Goal: Communication & Community: Answer question/provide support

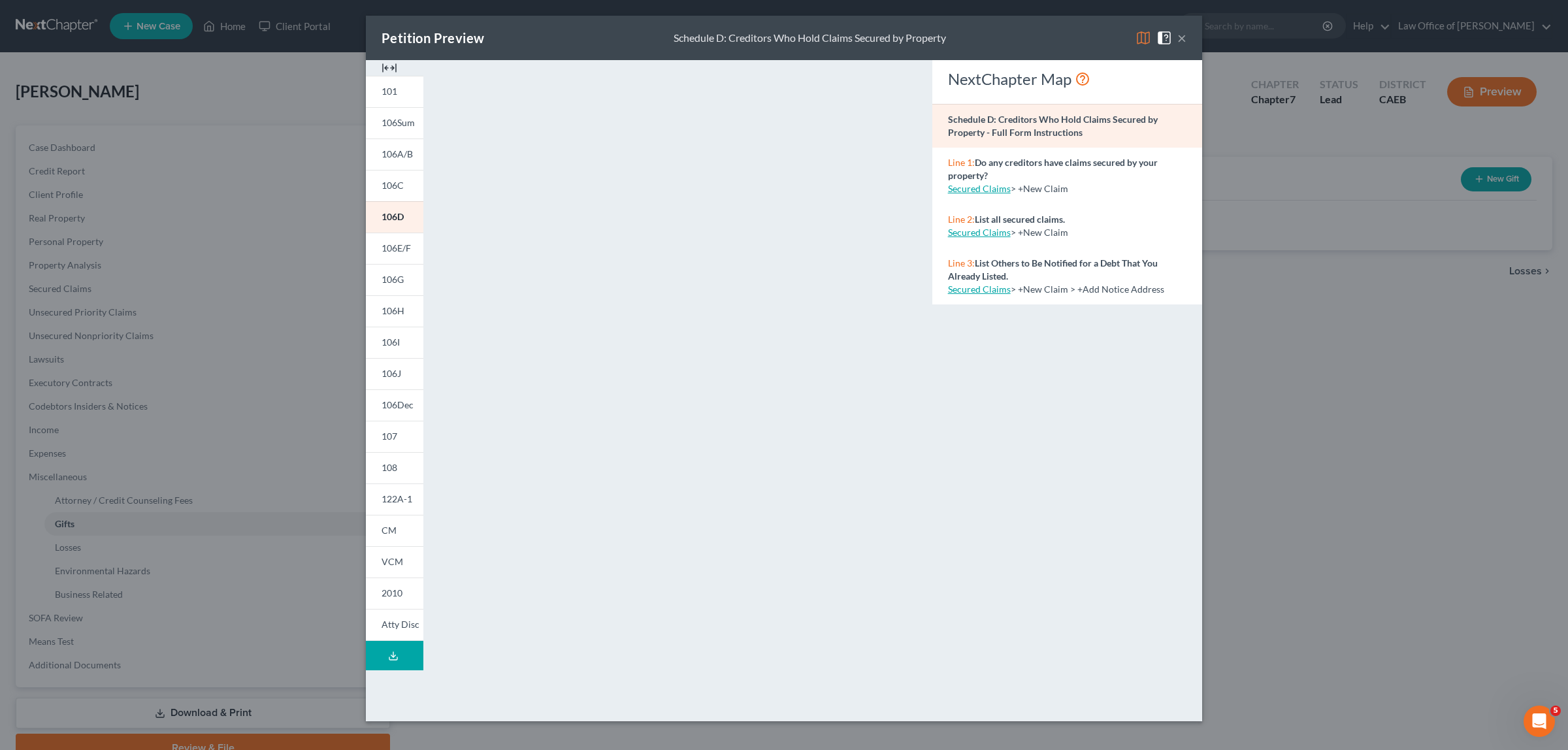
scroll to position [467, 0]
click at [384, 465] on span "108" at bounding box center [390, 467] width 16 height 11
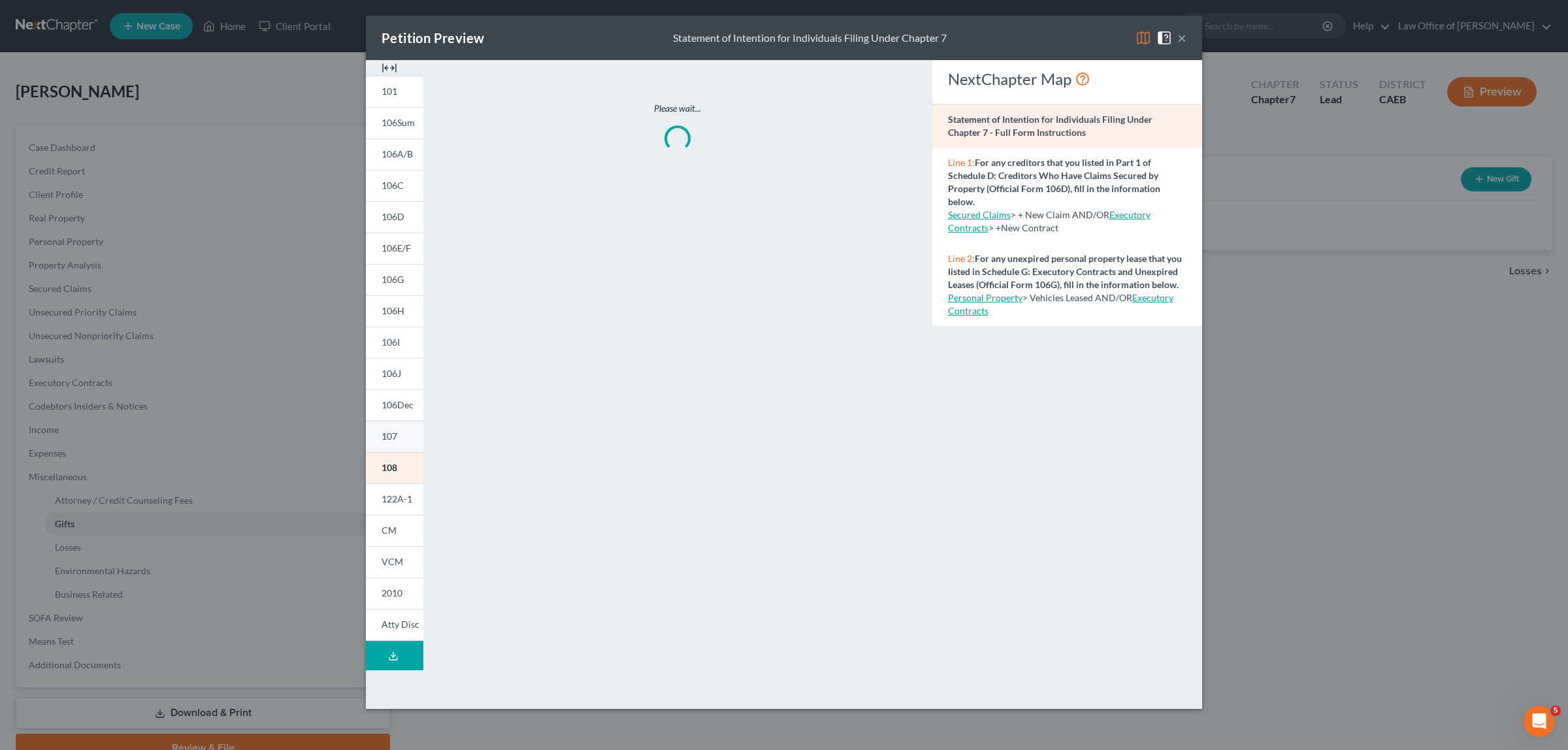
click at [394, 435] on span "107" at bounding box center [390, 435] width 16 height 11
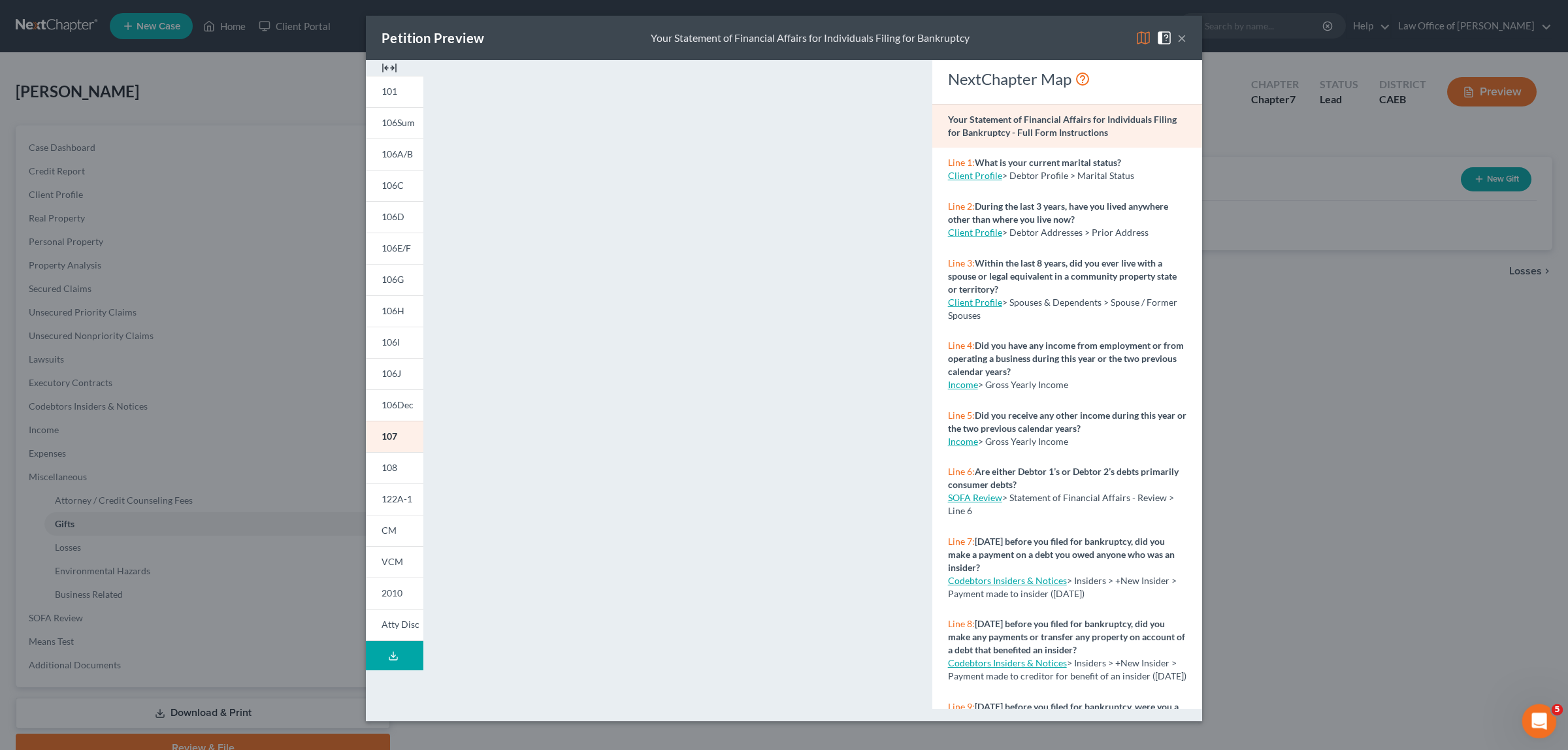
click at [1539, 718] on icon "Open Intercom Messenger" at bounding box center [1537, 719] width 22 height 22
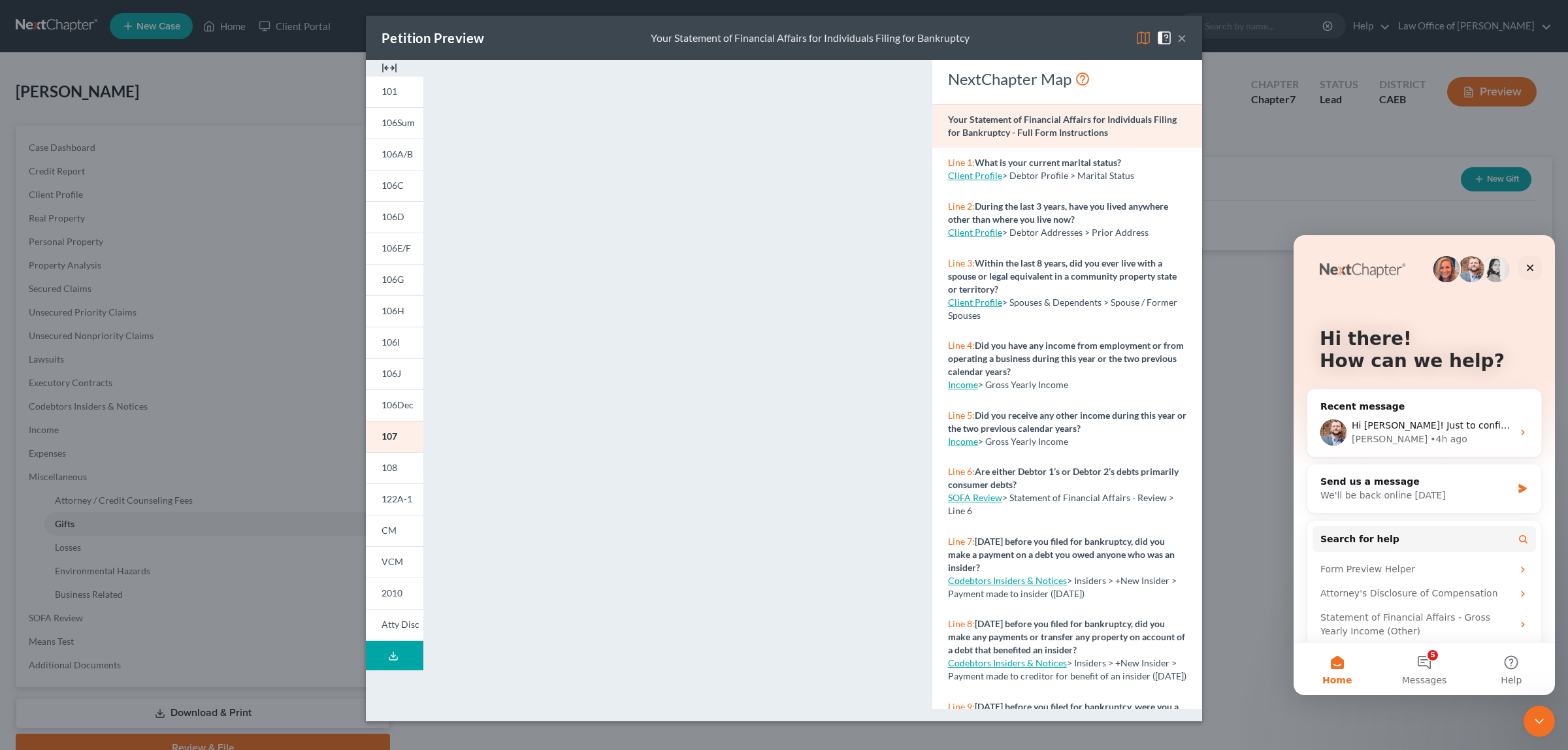
scroll to position [53, 0]
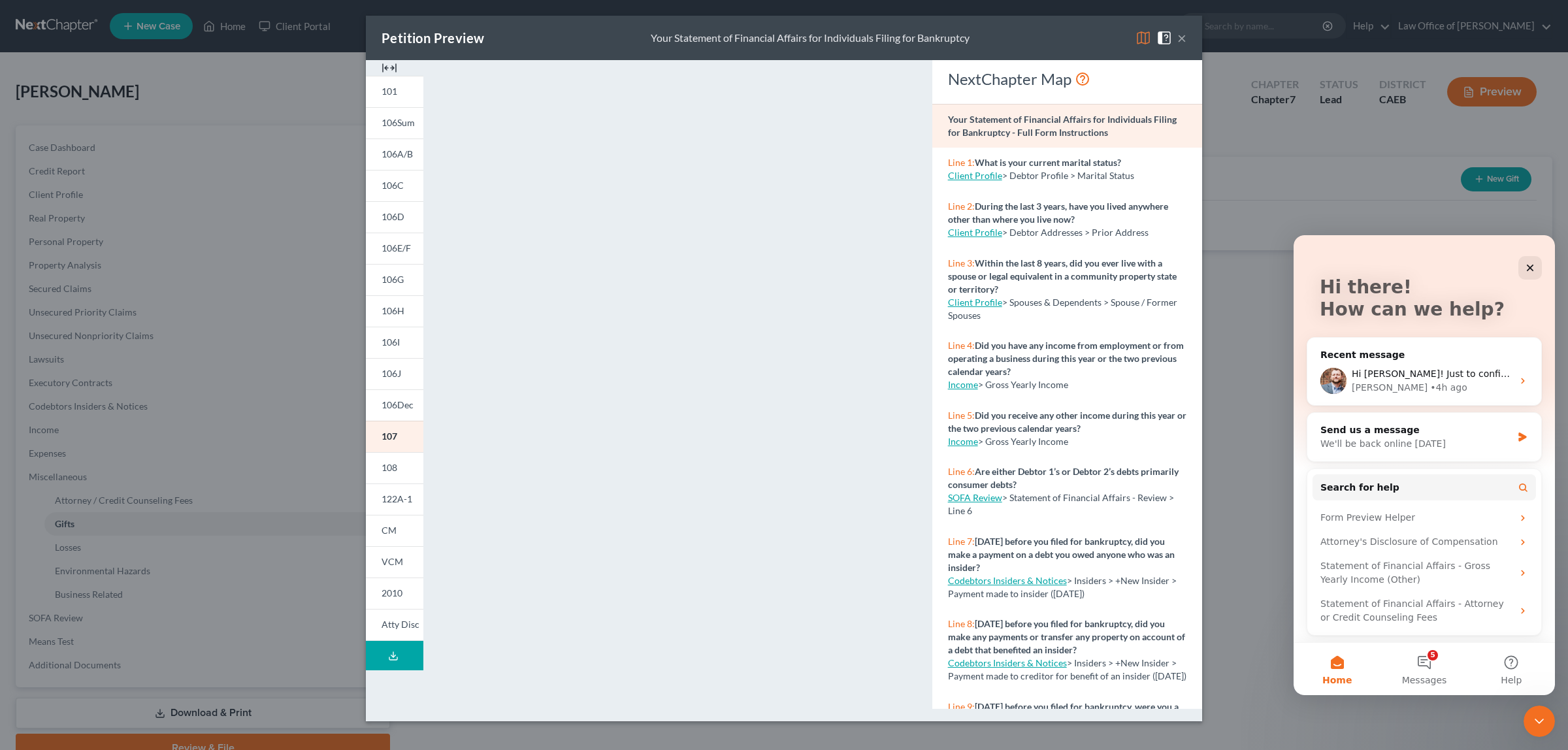
drag, startPoint x: 1550, startPoint y: 573, endPoint x: 1306, endPoint y: 239, distance: 413.6
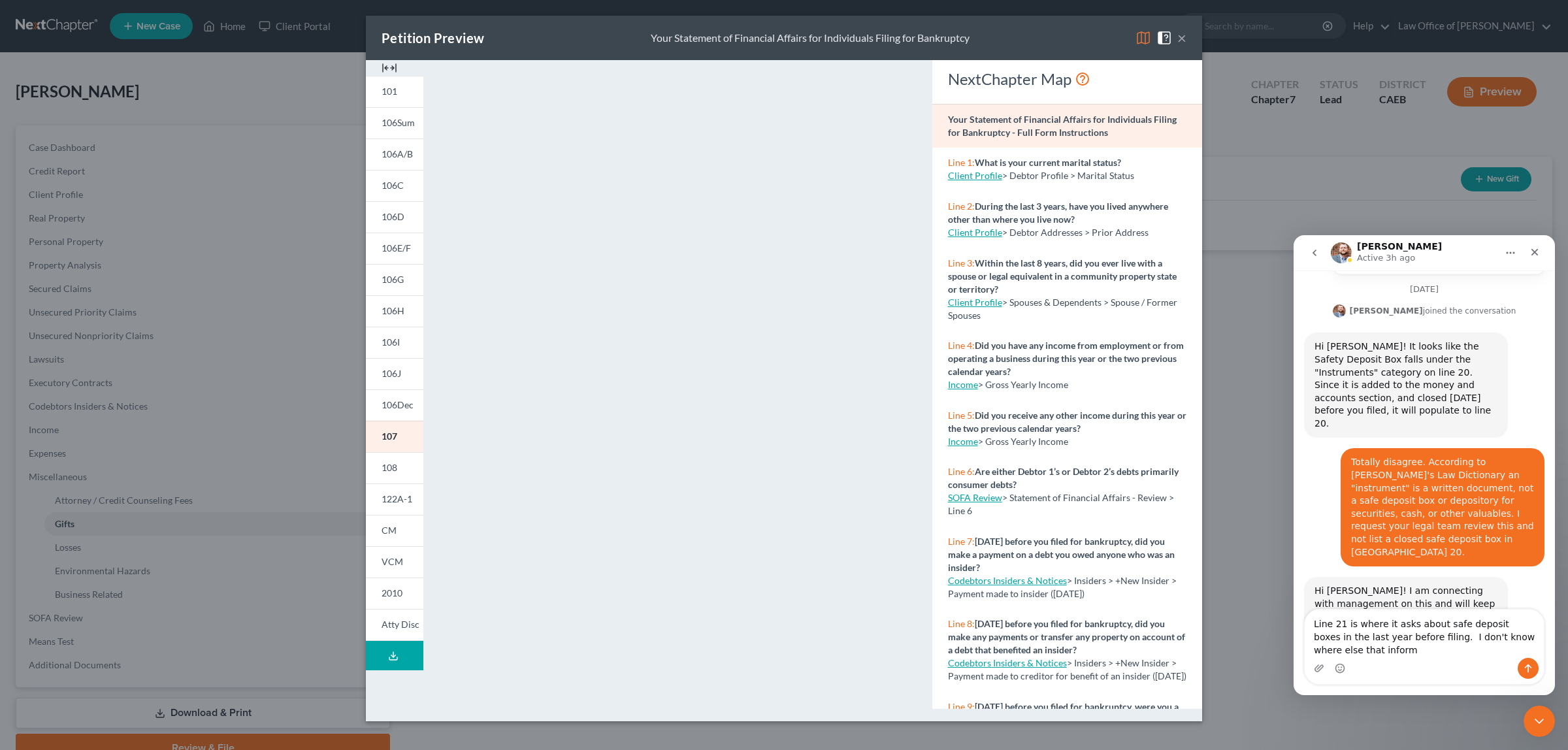
scroll to position [493, 0]
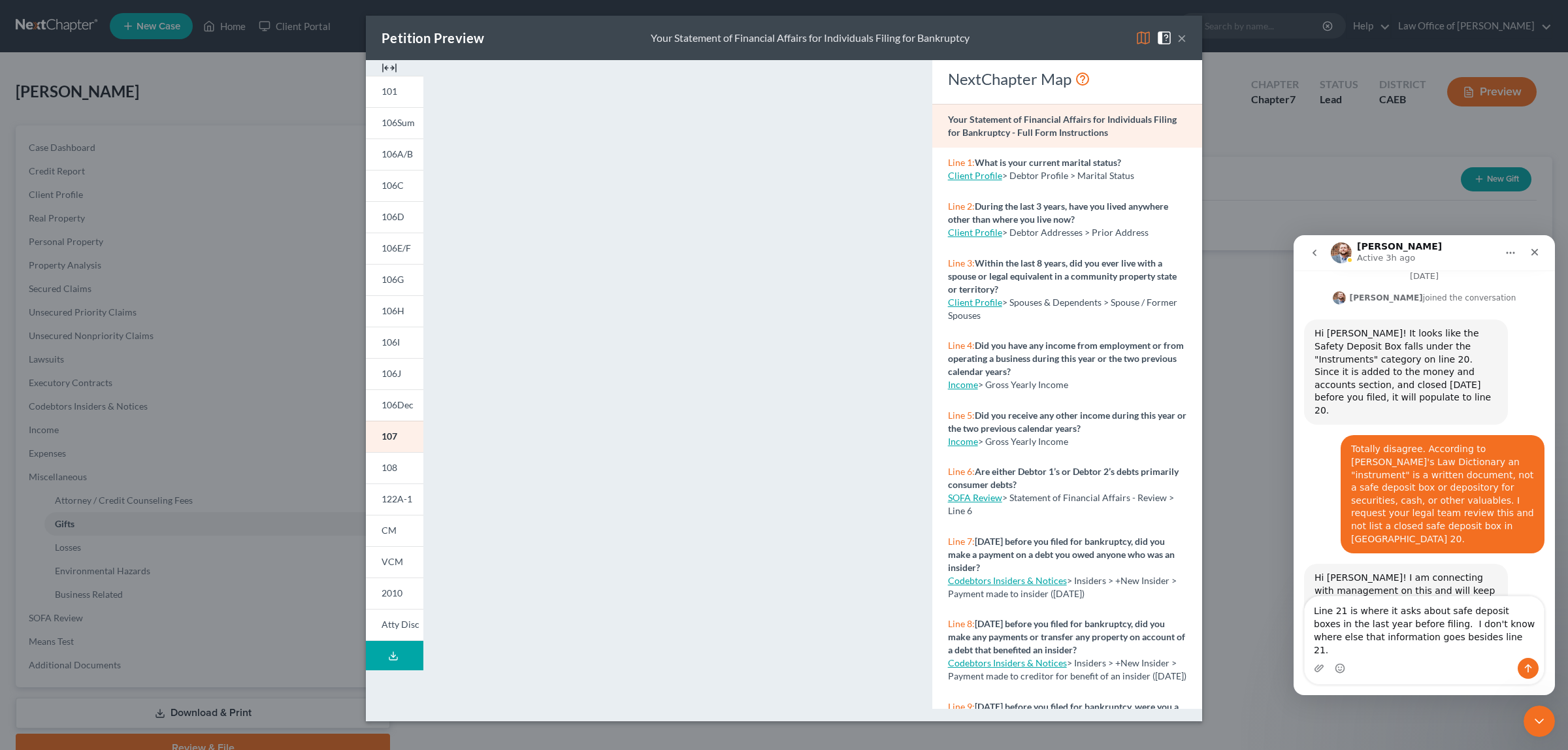
click at [1380, 654] on textarea "Line 21 is where it asks about safe deposit boxes in the last year before filin…" at bounding box center [1423, 627] width 239 height 61
type textarea "Line 21 is where it asks about safe deposit boxes in the last year before filin…"
click at [1527, 667] on icon "Send a message…" at bounding box center [1528, 669] width 7 height 9
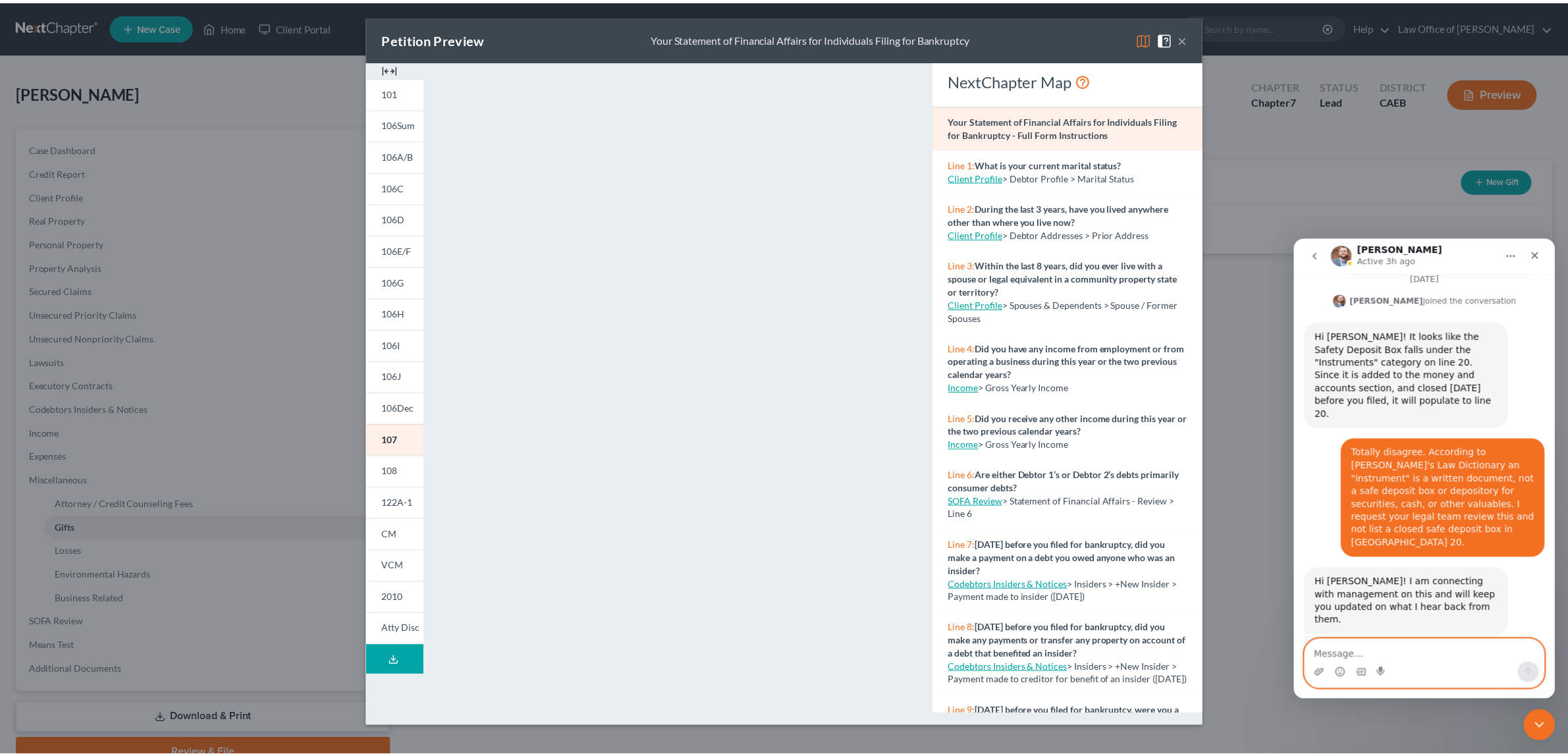
scroll to position [548, 0]
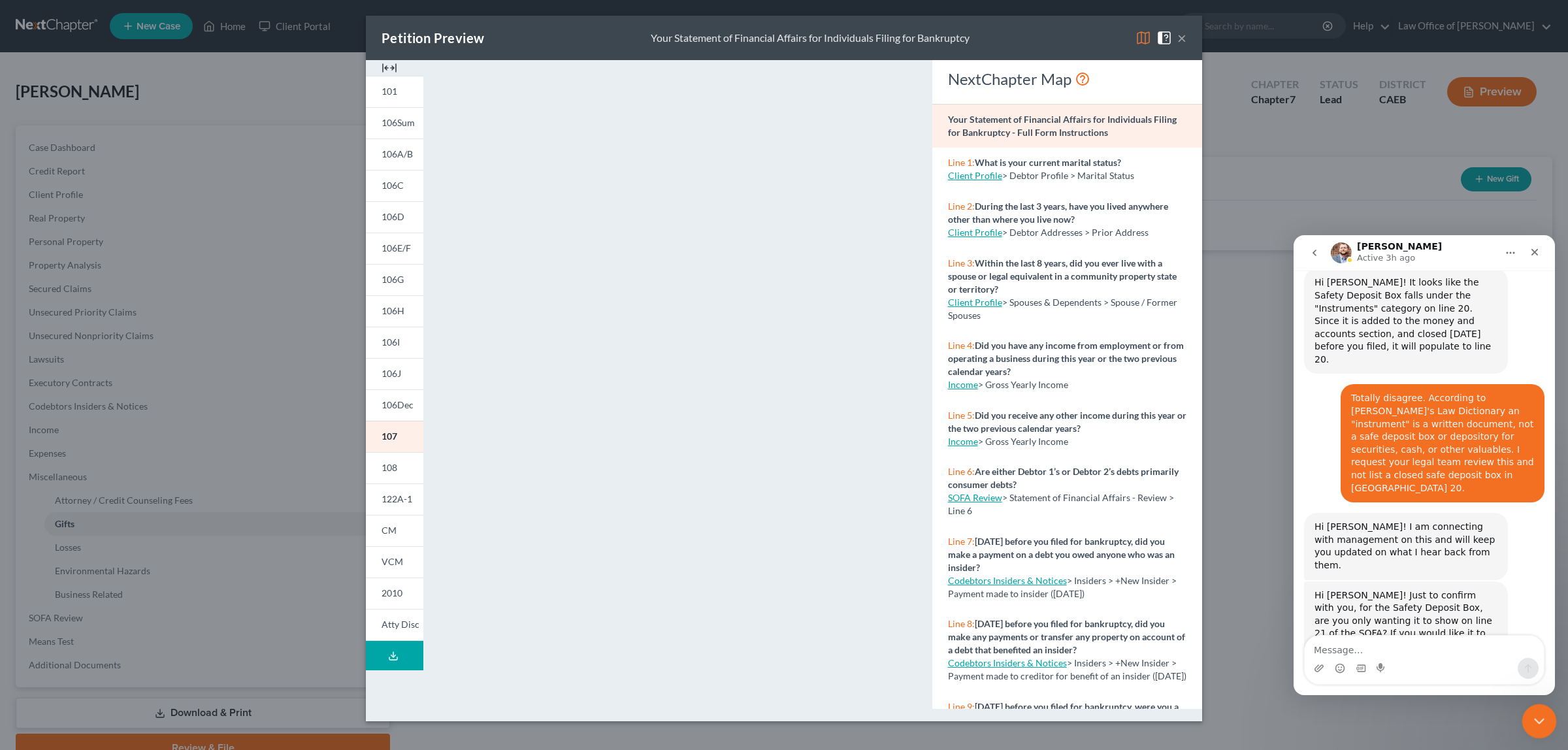
click at [1537, 718] on icon "Close Intercom Messenger" at bounding box center [1537, 719] width 16 height 16
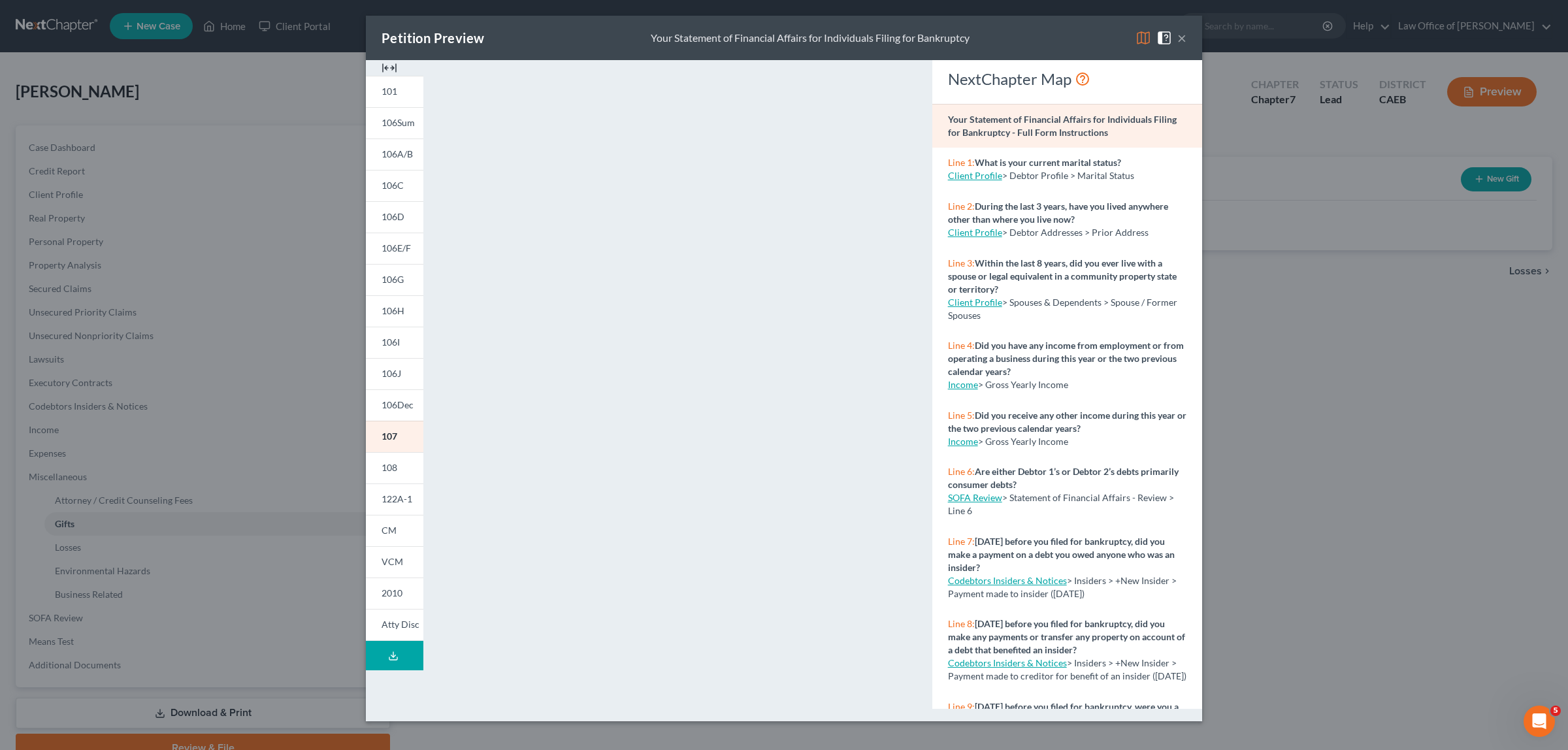
click at [1183, 38] on button "×" at bounding box center [1182, 38] width 9 height 16
